Goal: Register for event/course

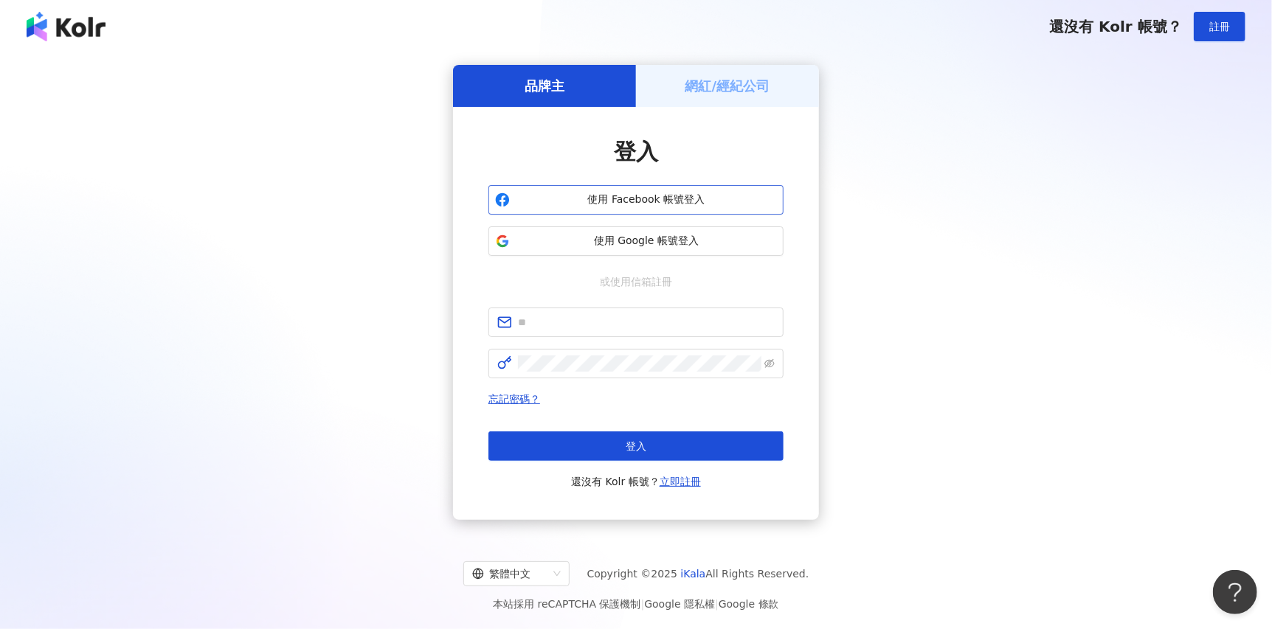
click at [662, 207] on span "使用 Facebook 帳號登入" at bounding box center [646, 200] width 261 height 15
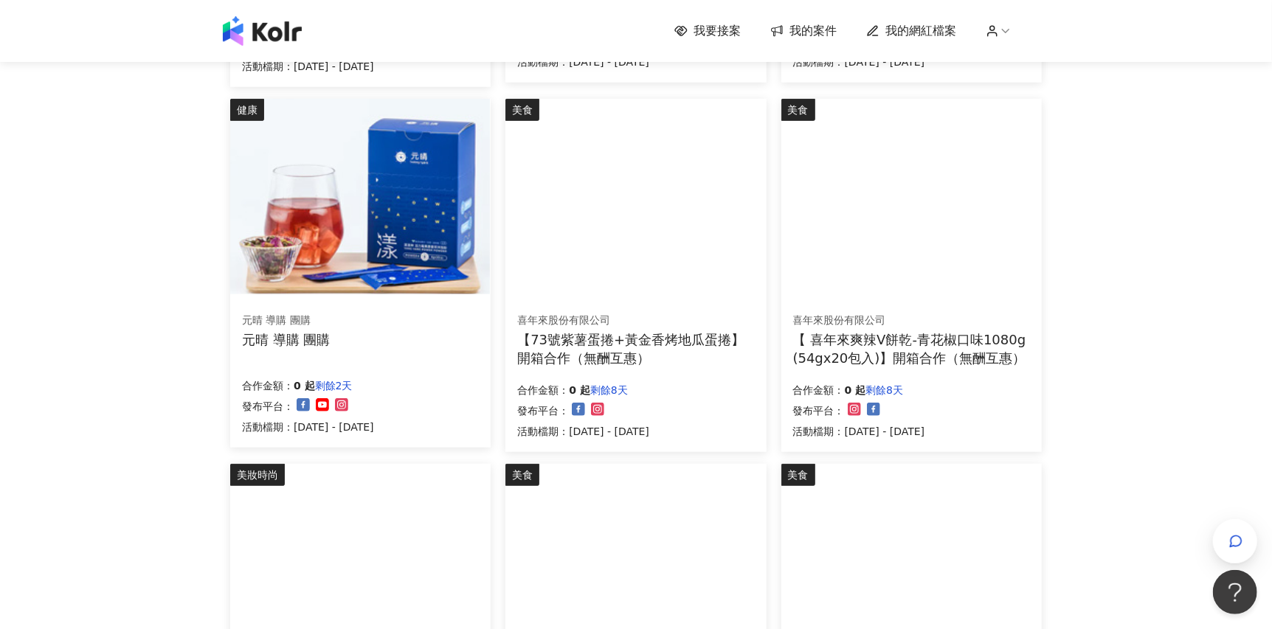
scroll to position [860, 0]
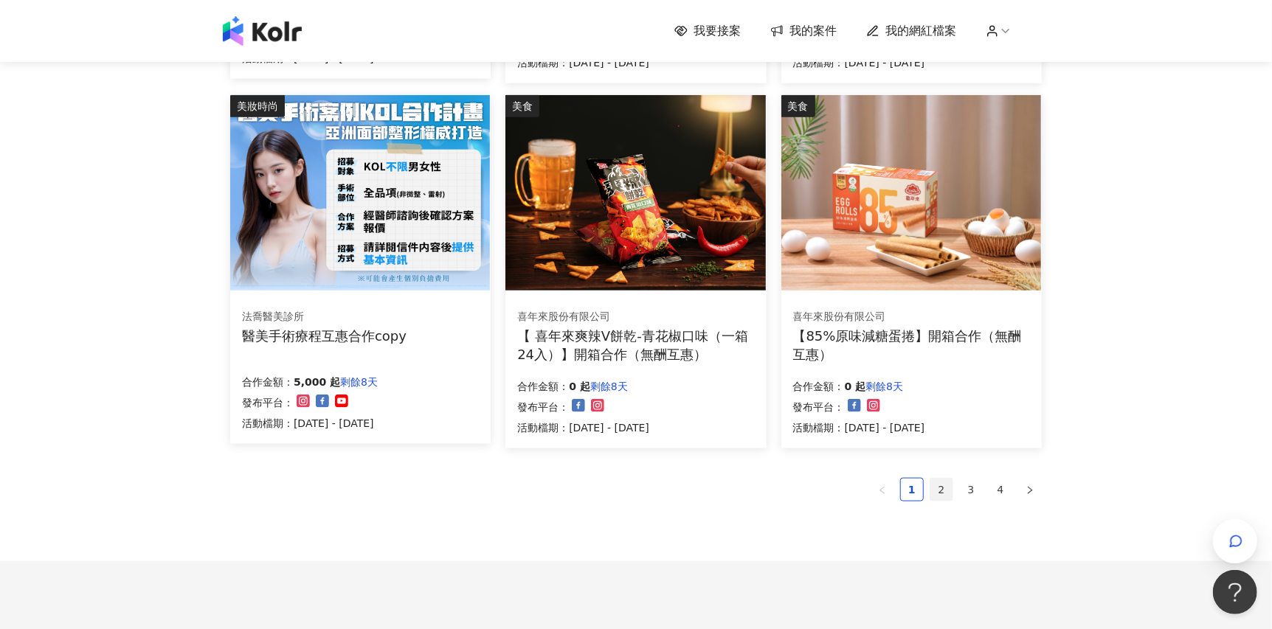
click at [942, 497] on link "2" at bounding box center [941, 490] width 22 height 22
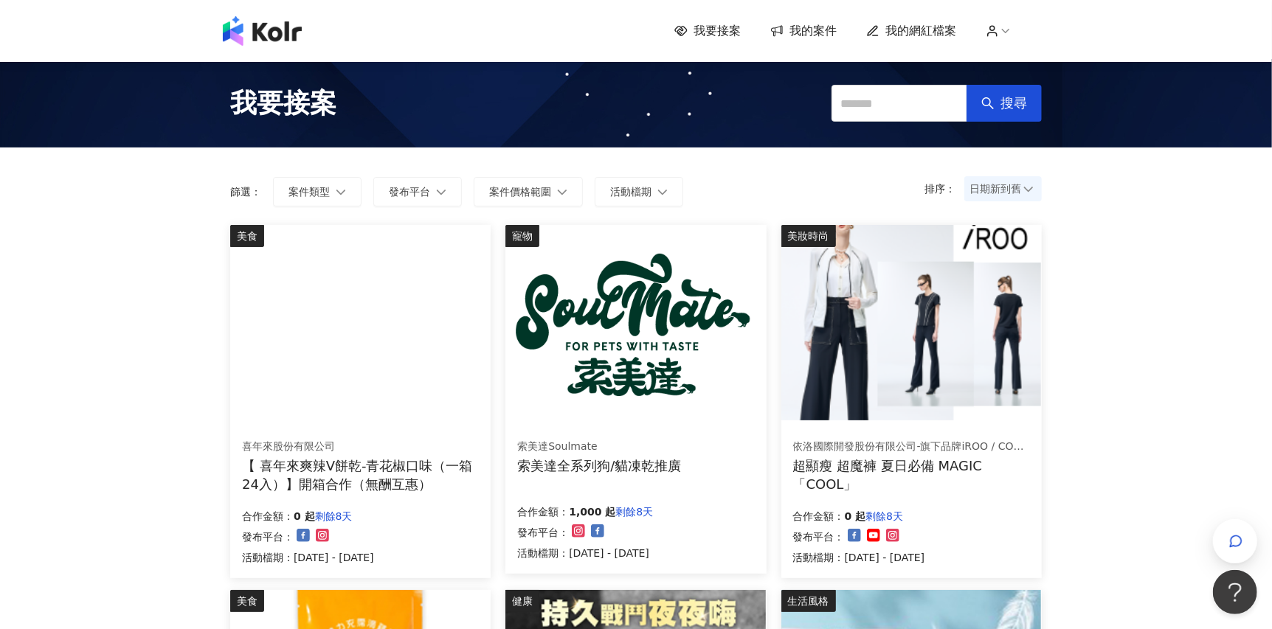
scroll to position [955, 0]
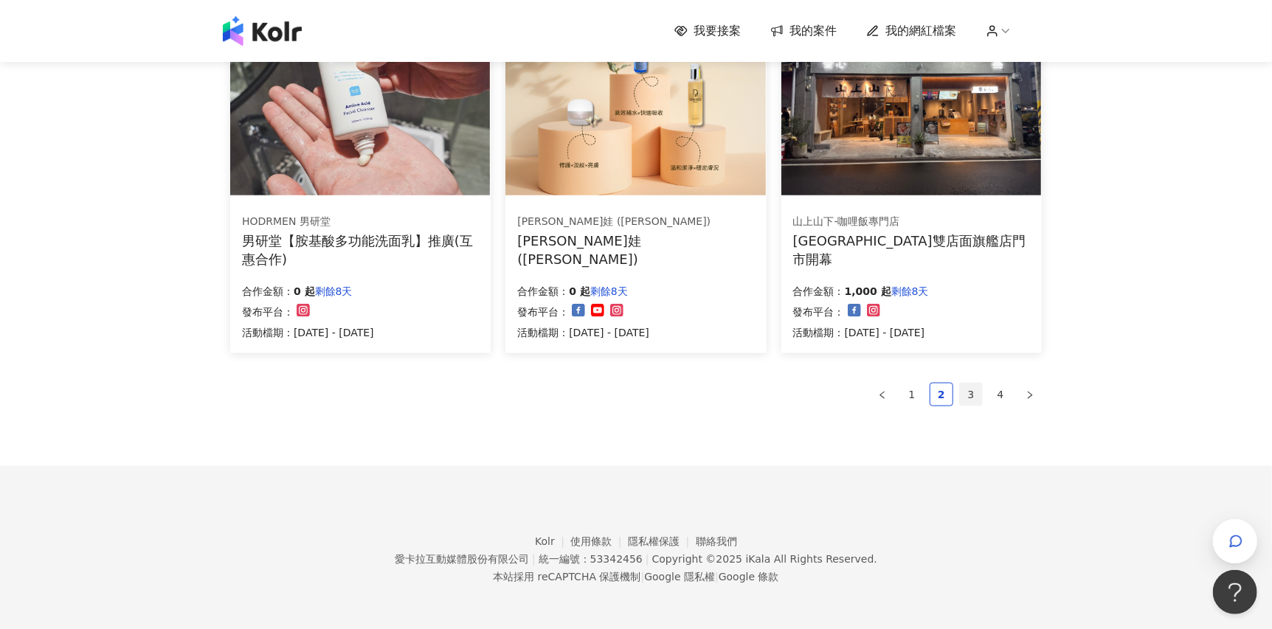
click at [972, 402] on link "3" at bounding box center [971, 395] width 22 height 22
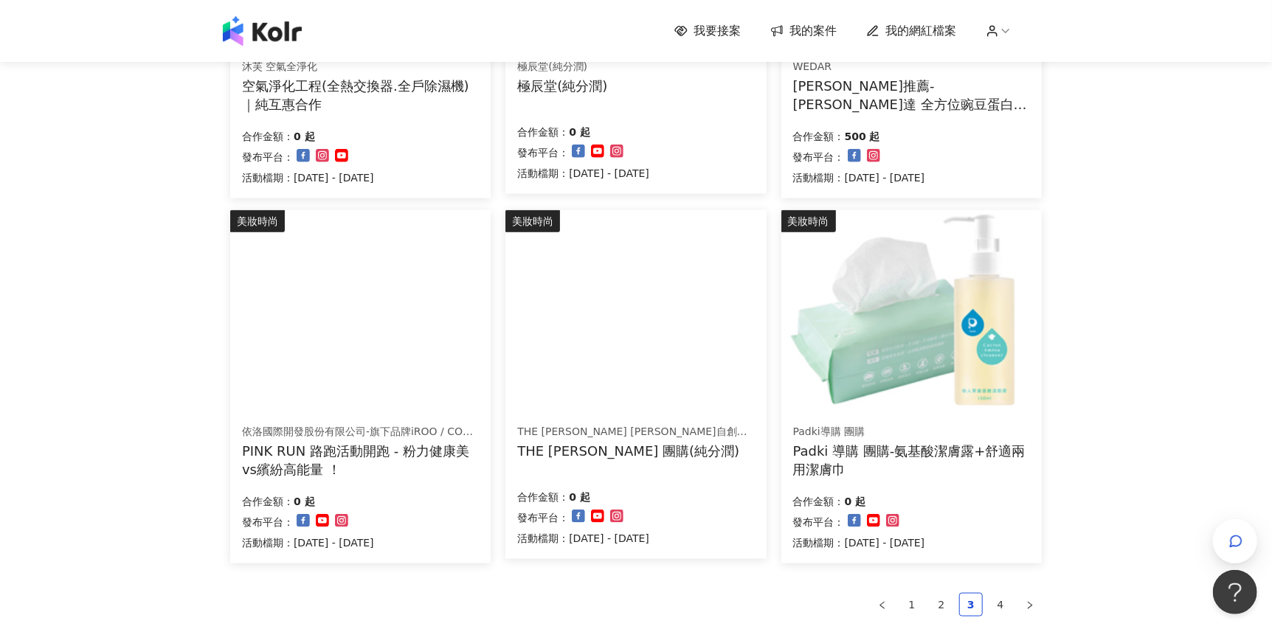
scroll to position [860, 0]
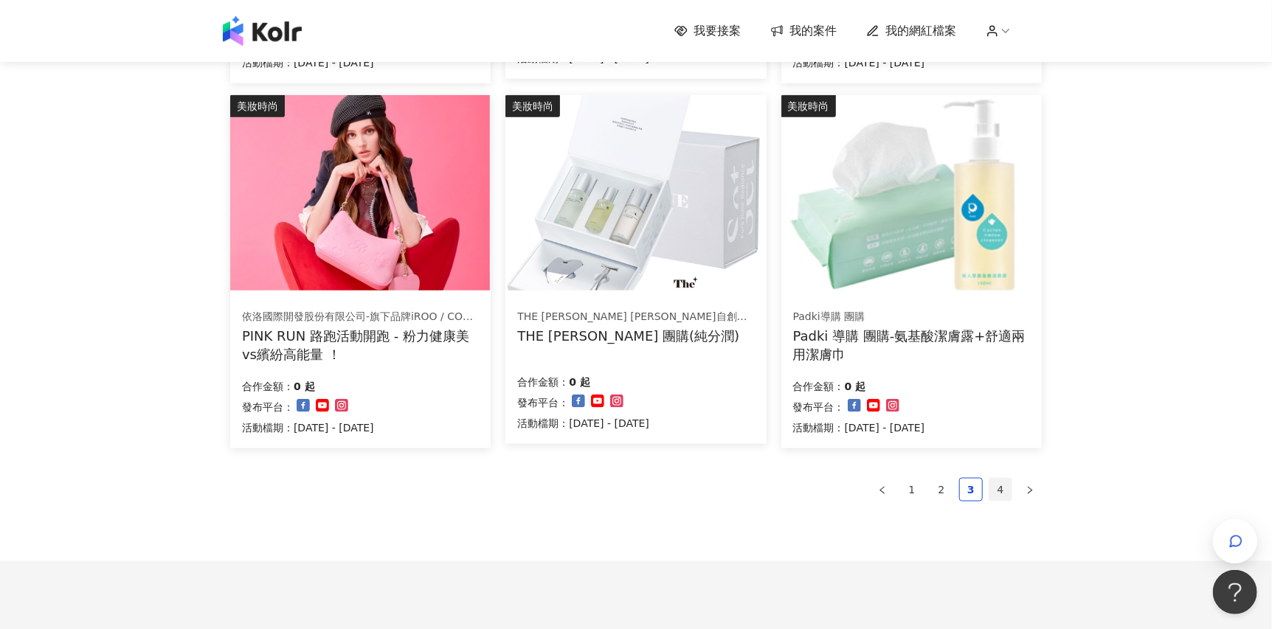
click at [1004, 483] on link "4" at bounding box center [1000, 490] width 22 height 22
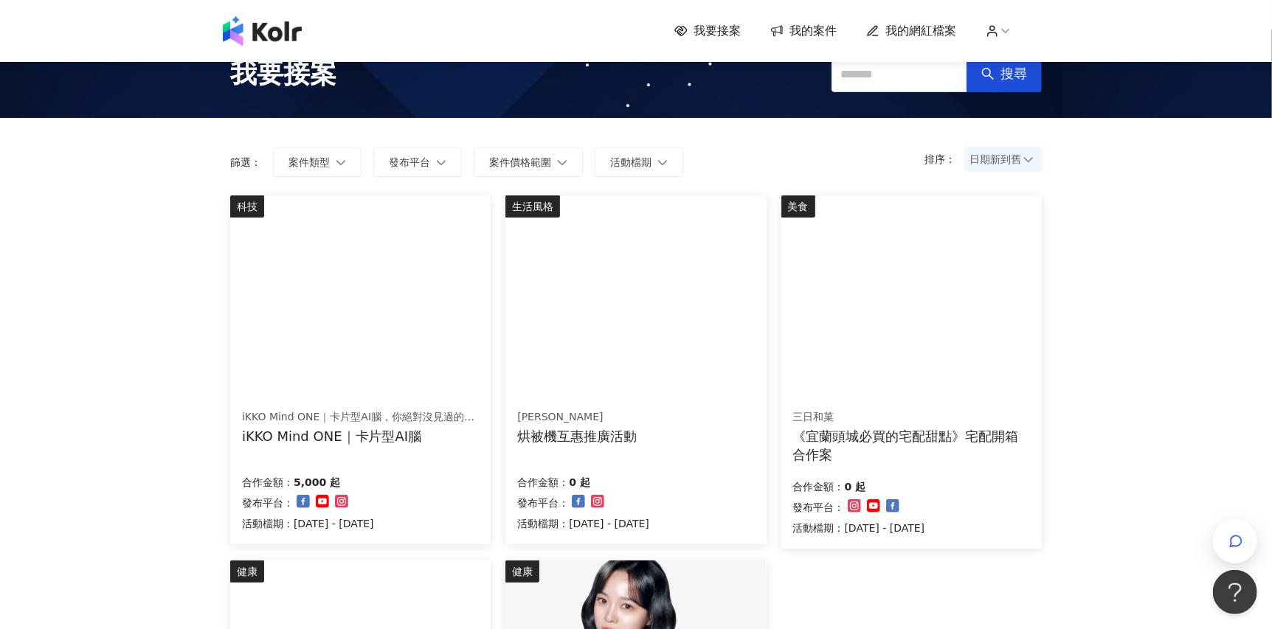
scroll to position [0, 0]
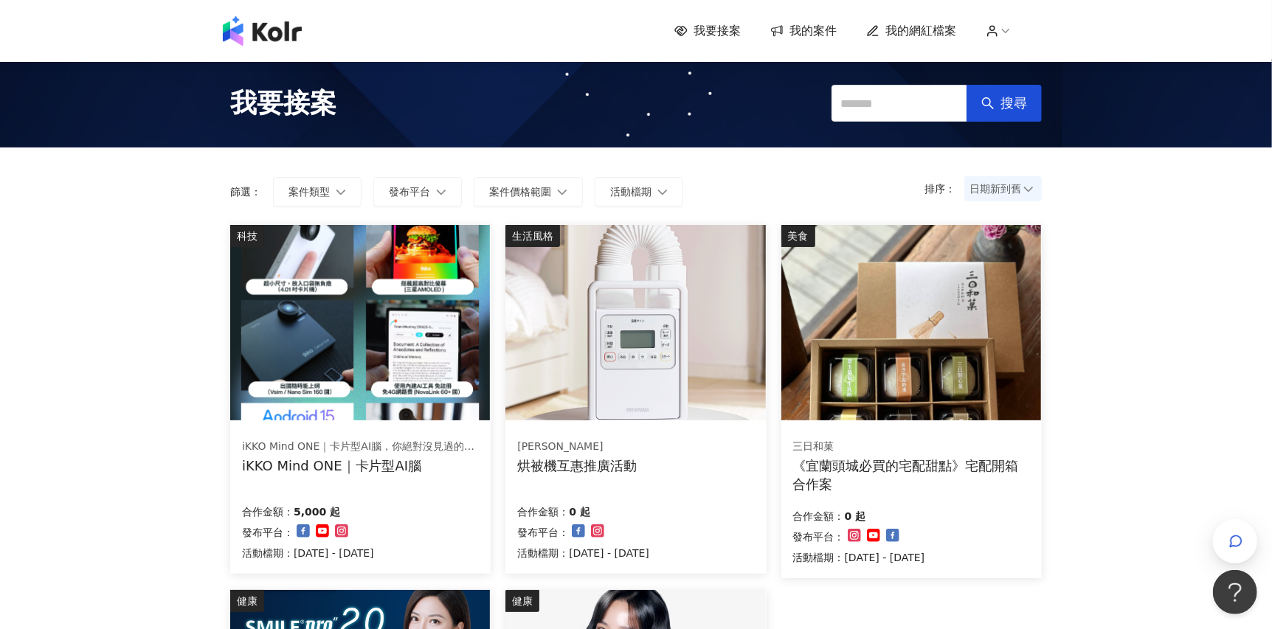
click at [403, 313] on img at bounding box center [360, 322] width 260 height 195
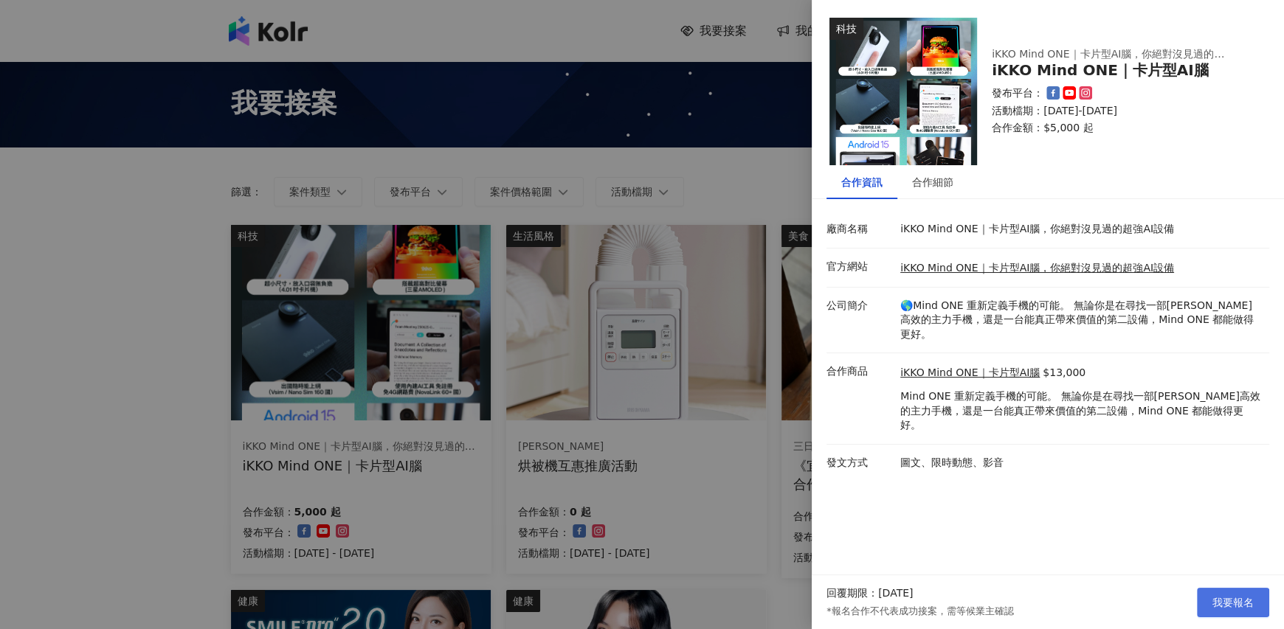
click at [1220, 597] on span "我要報名" at bounding box center [1232, 603] width 41 height 12
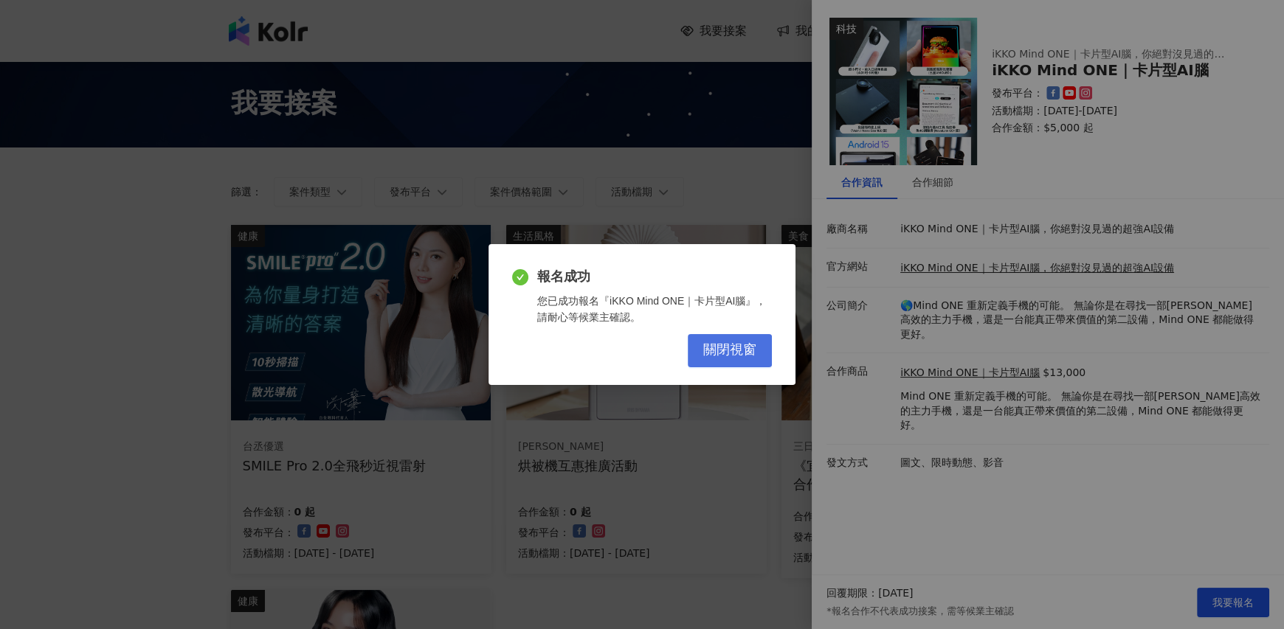
click at [732, 339] on button "關閉視窗" at bounding box center [729, 350] width 84 height 33
